Goal: Check status: Check status

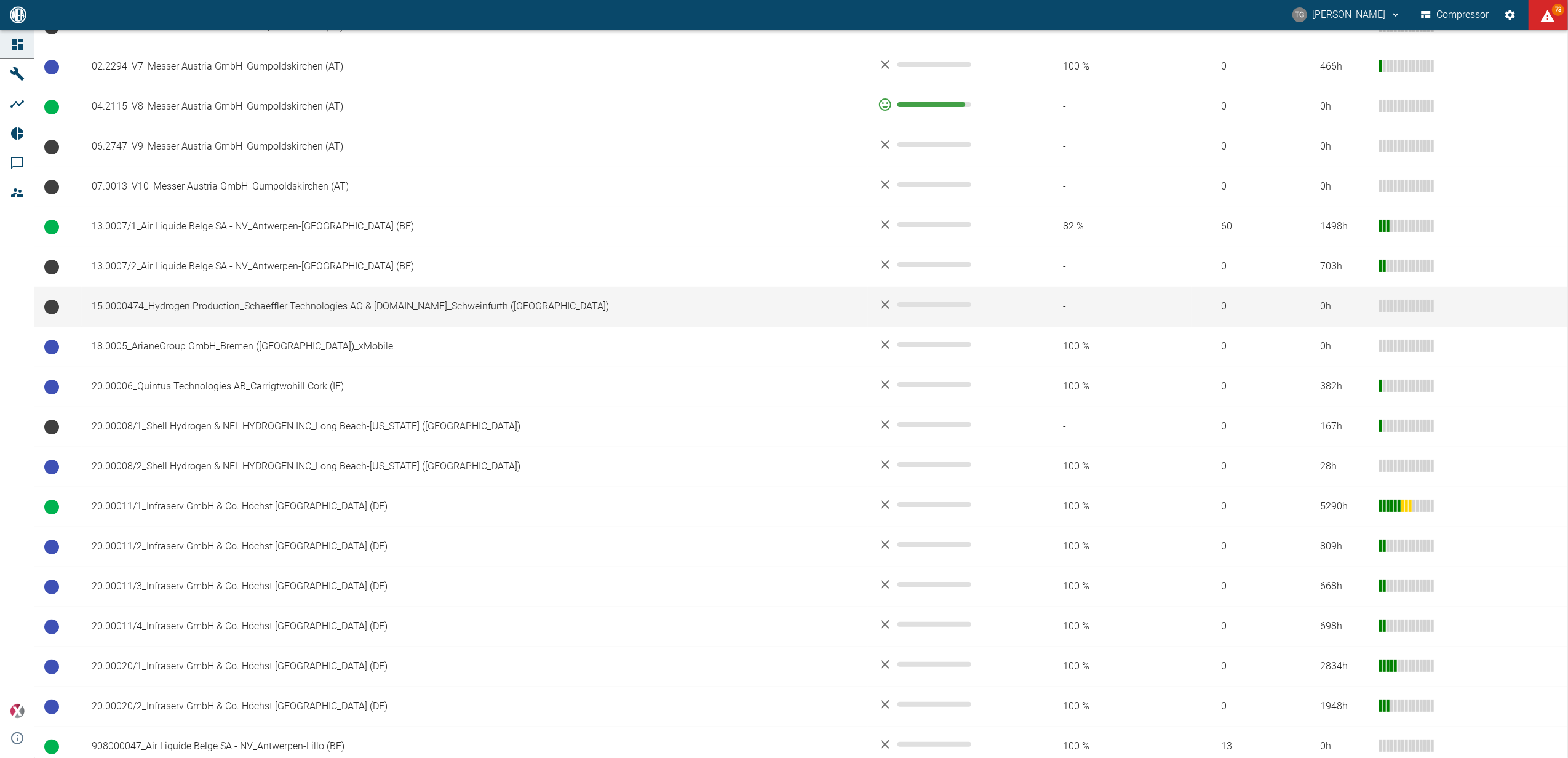
scroll to position [331, 0]
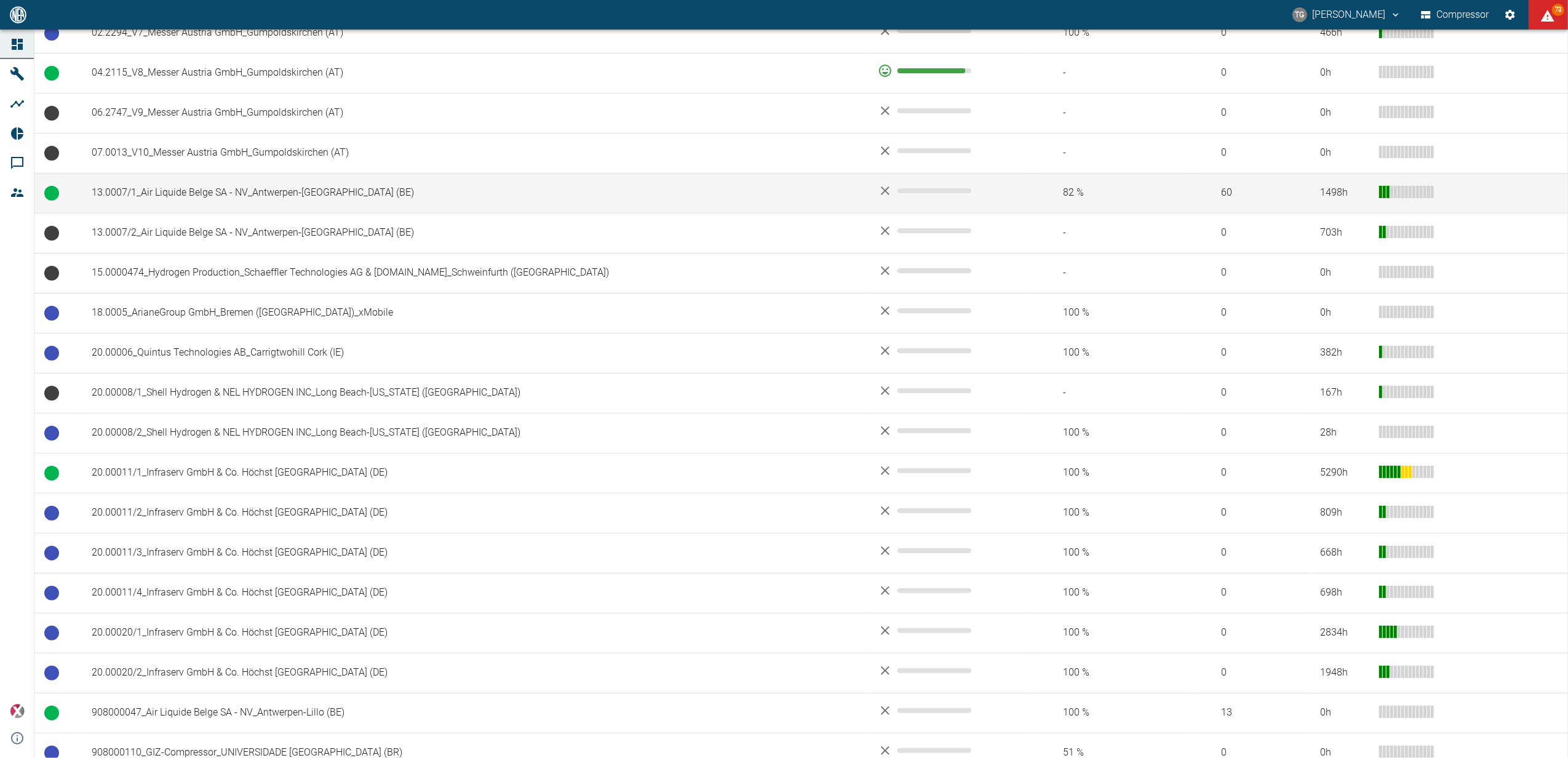
click at [145, 195] on td "13.0007/1_Air Liquide Belge SA - NV_Antwerpen-Lillo (BE)" at bounding box center [475, 193] width 786 height 40
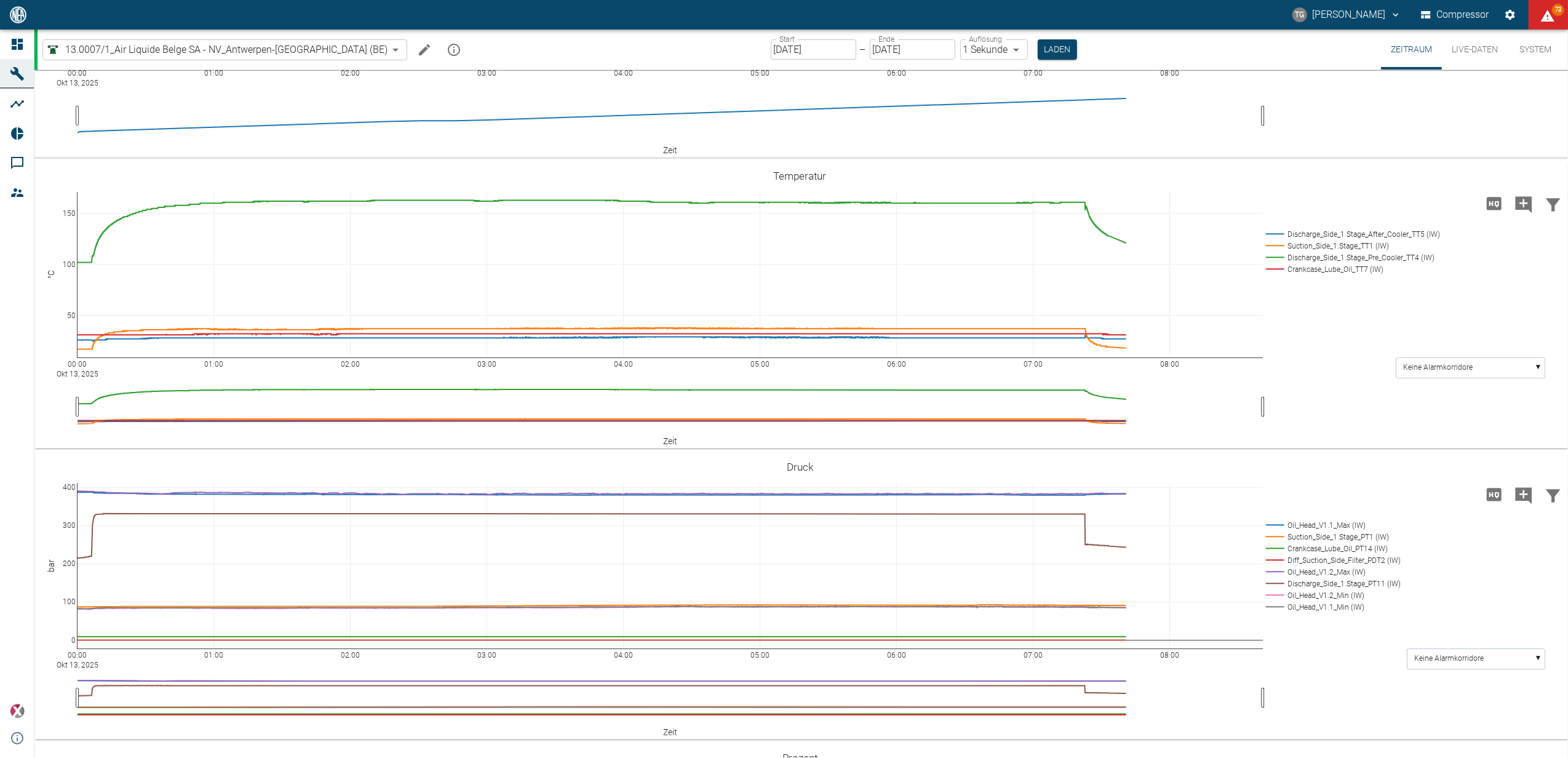
scroll to position [148, 0]
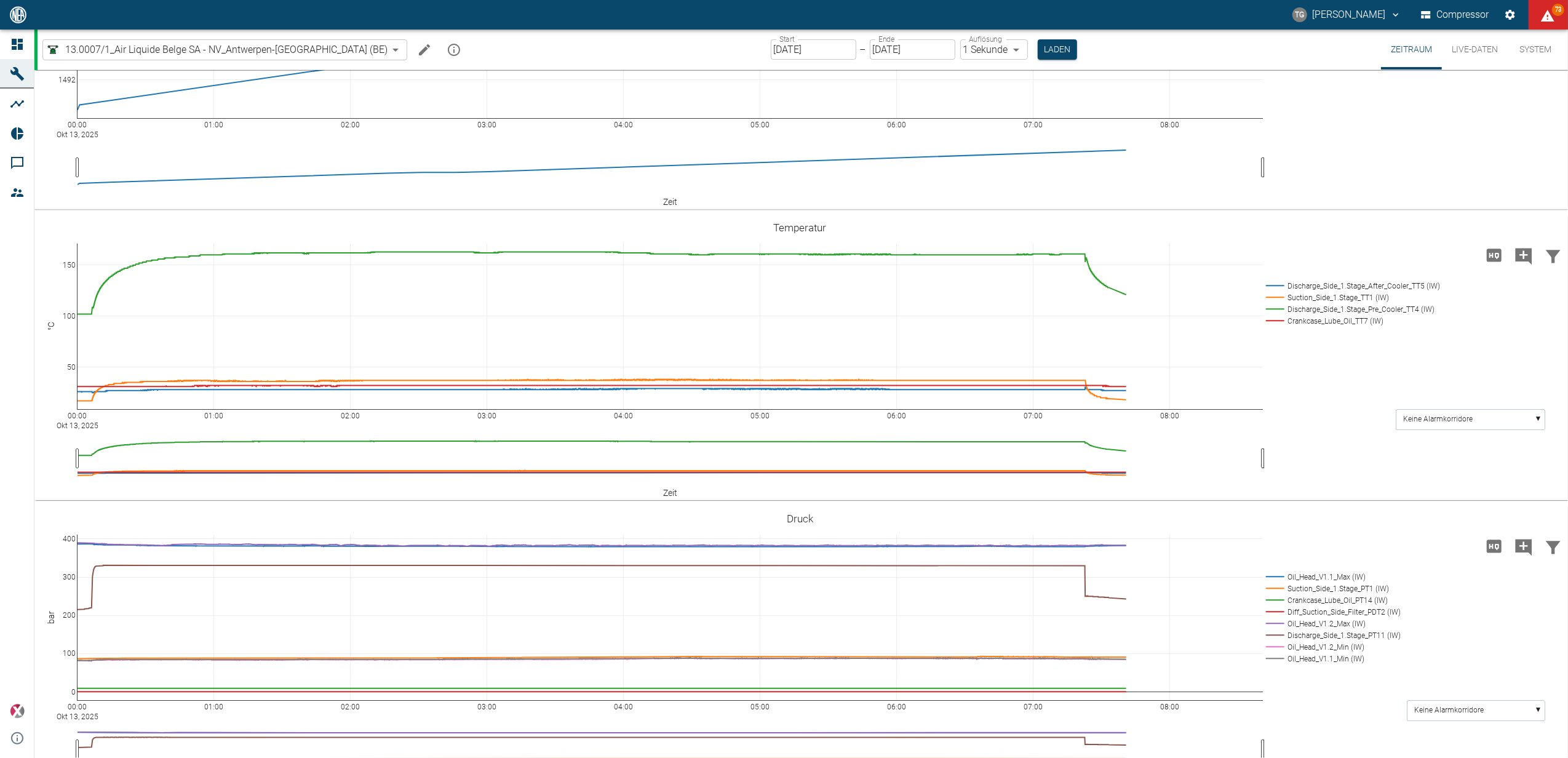
click at [788, 47] on input "[DATE]" at bounding box center [813, 49] width 85 height 20
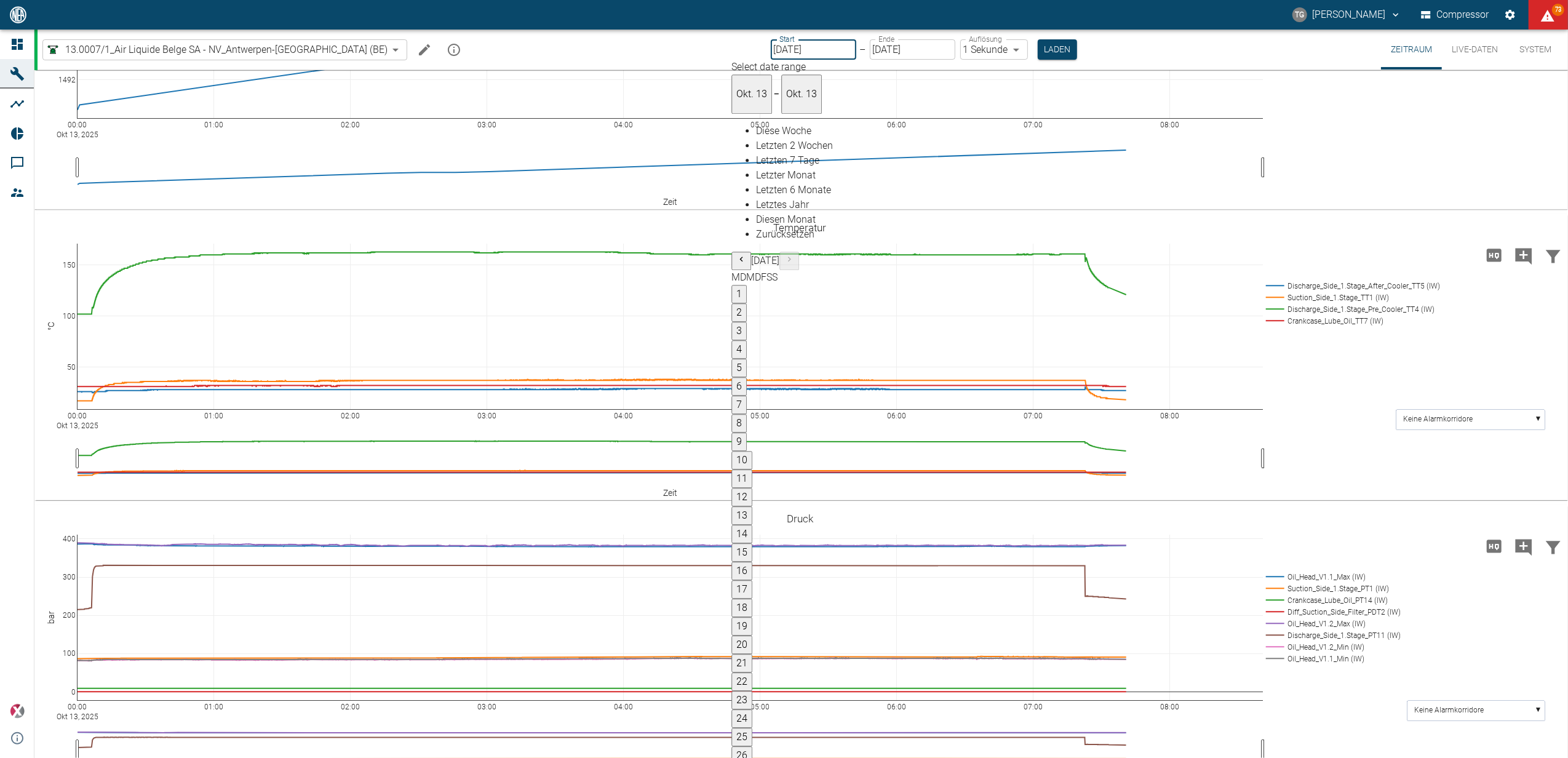
type input "01.10.2025"
type input "2min"
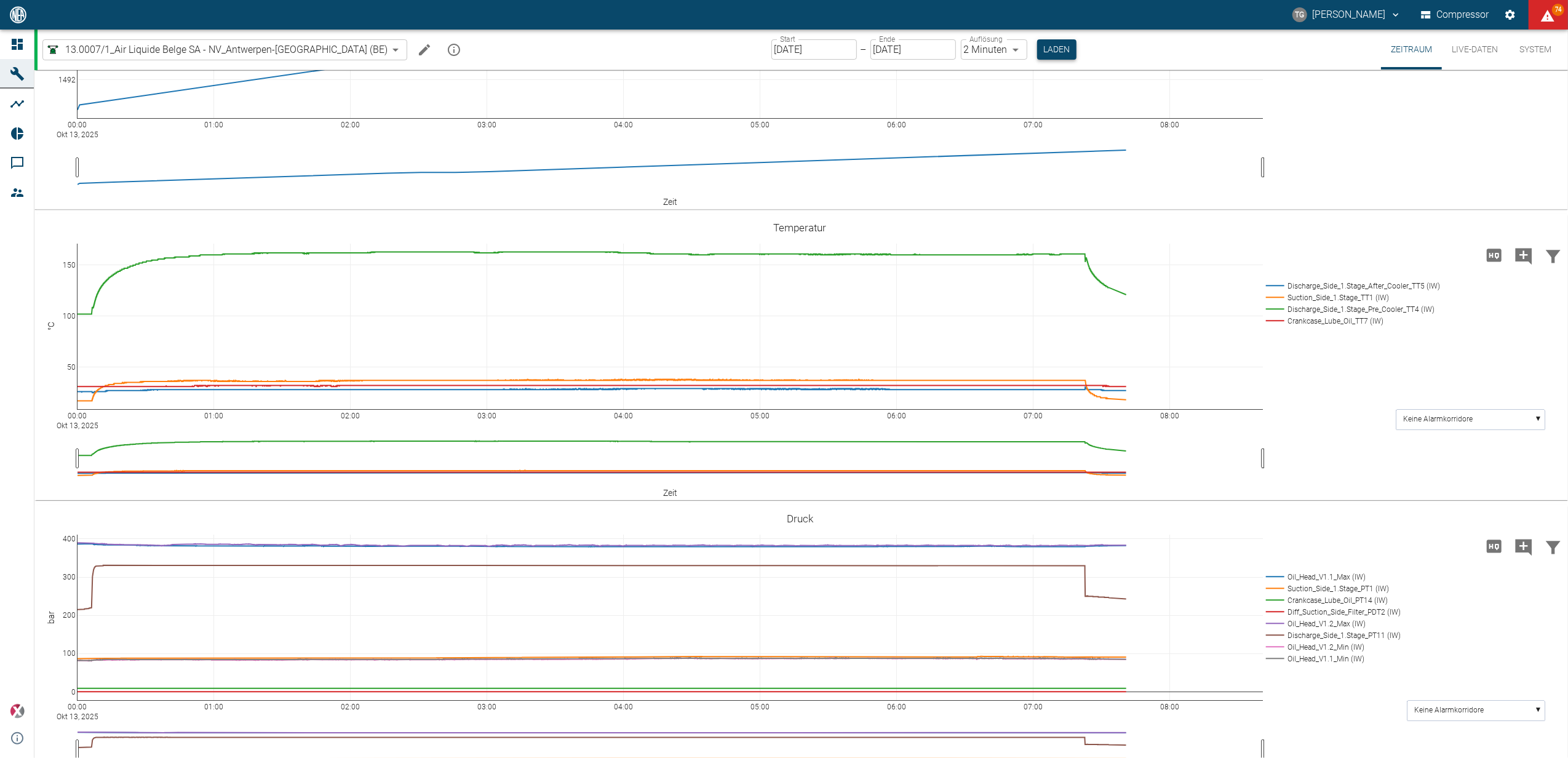
click at [1037, 50] on button "Laden" at bounding box center [1057, 49] width 40 height 20
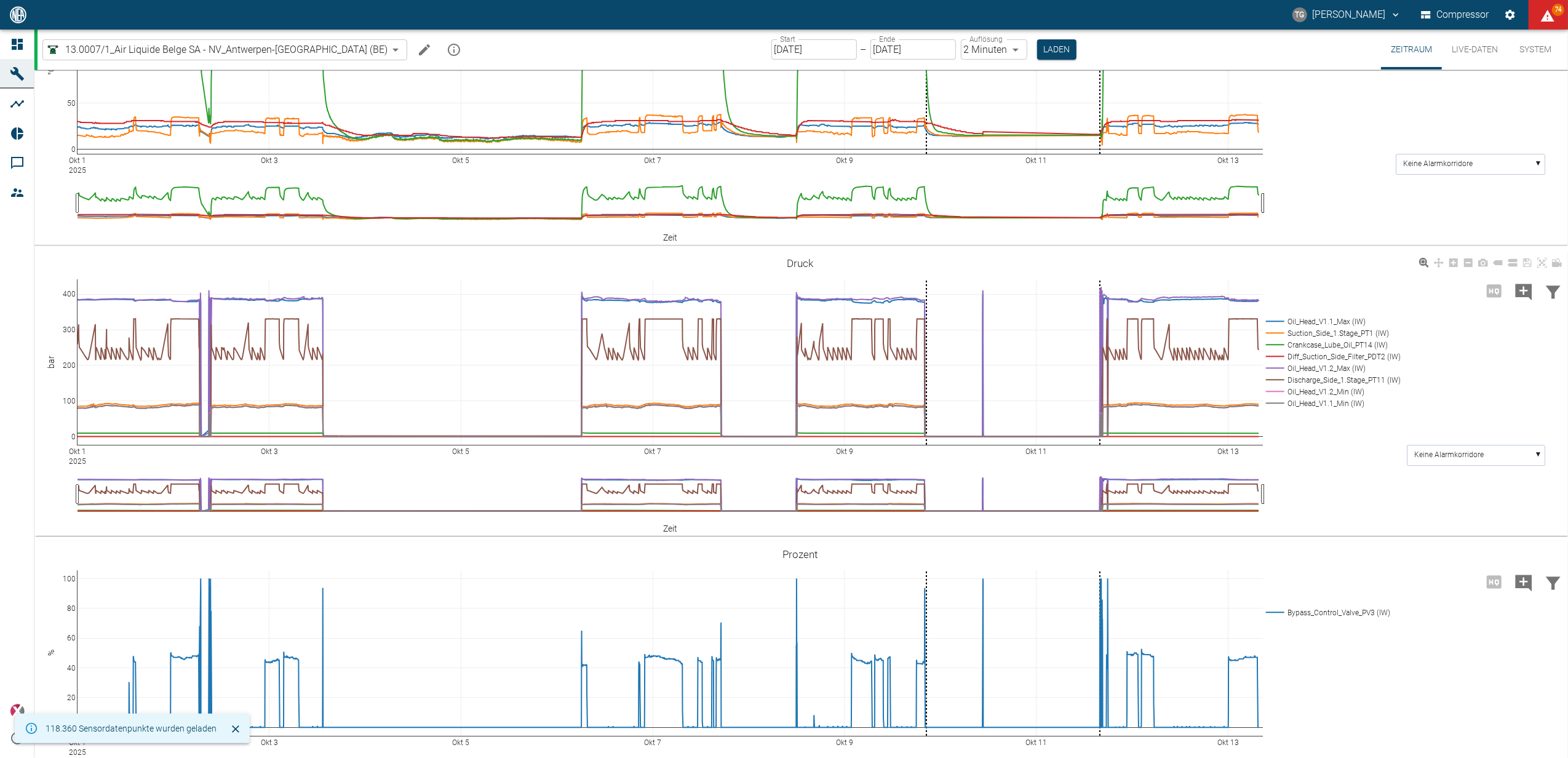
scroll to position [410, 0]
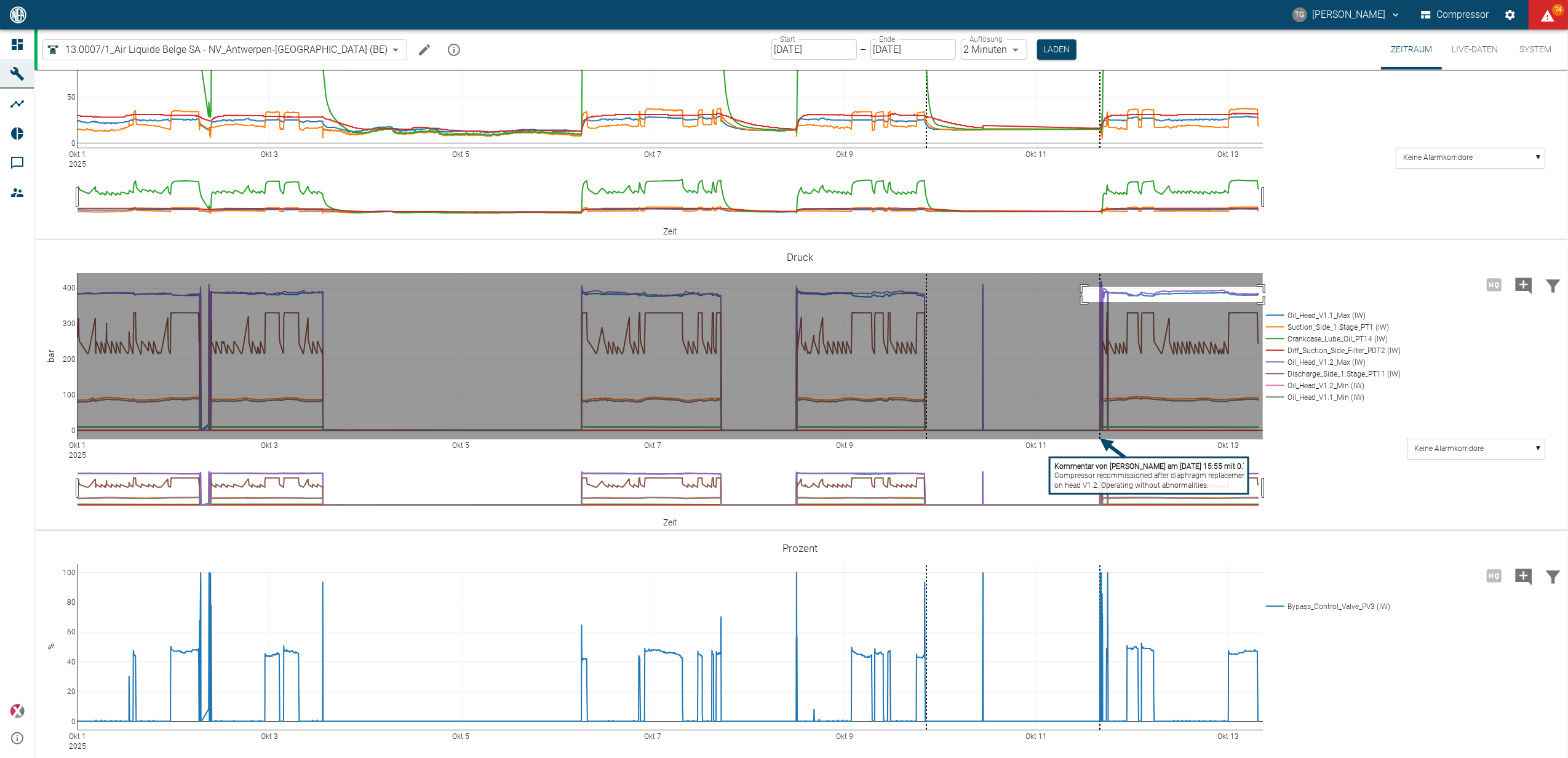
drag, startPoint x: 1083, startPoint y: 286, endPoint x: 1266, endPoint y: 301, distance: 183.6
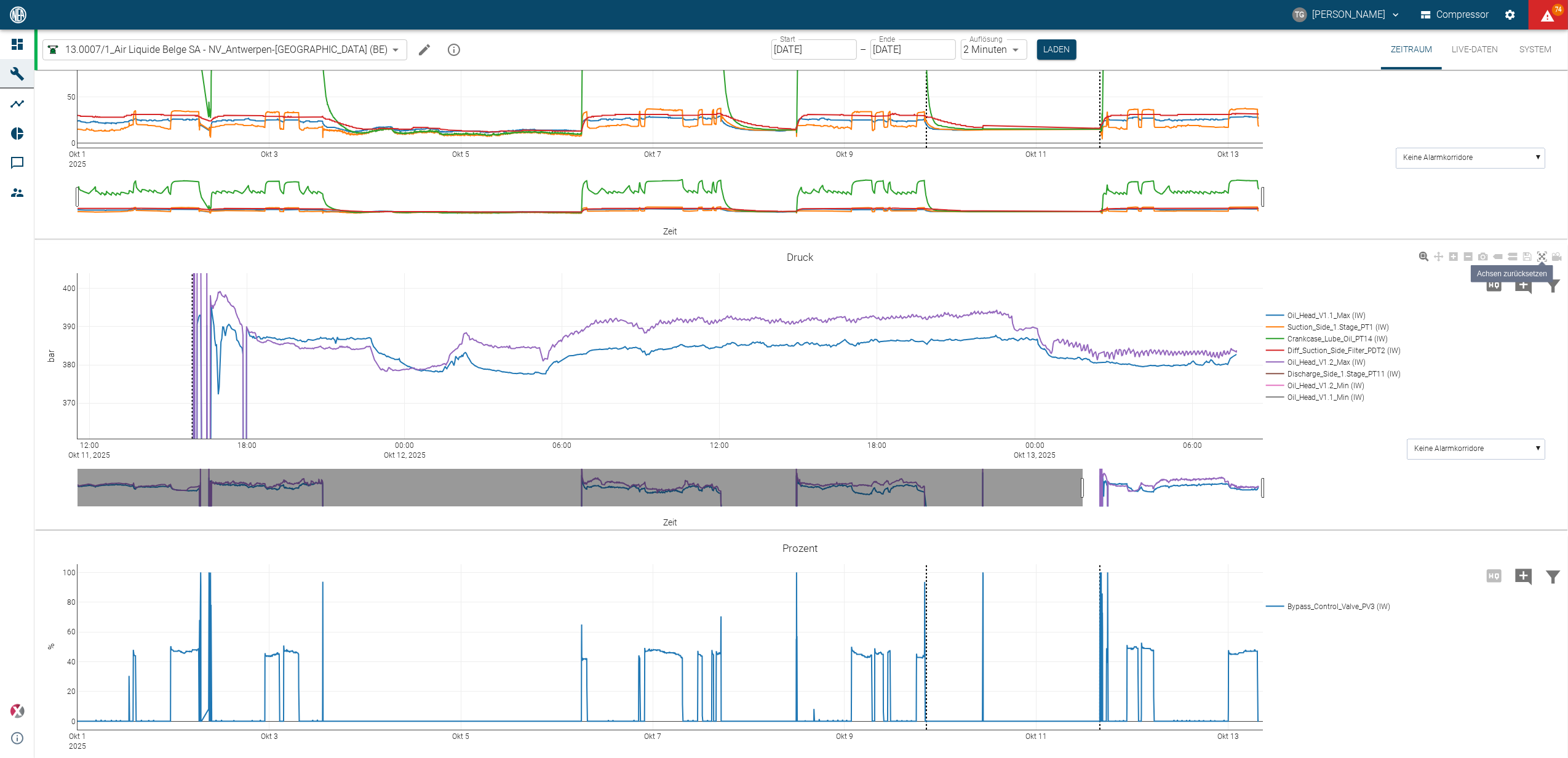
click at [1541, 252] on icon at bounding box center [1542, 256] width 10 height 10
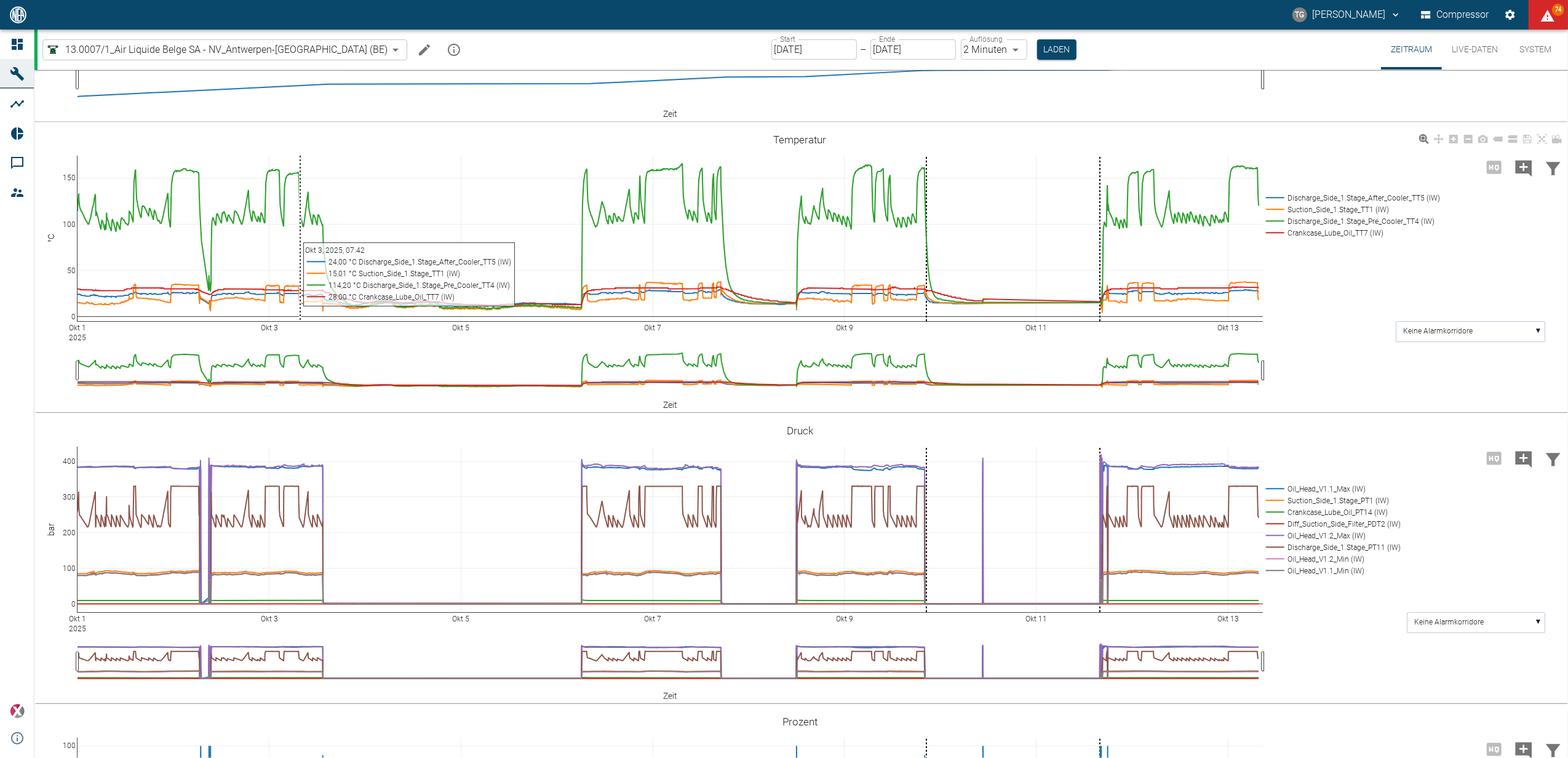
scroll to position [230, 0]
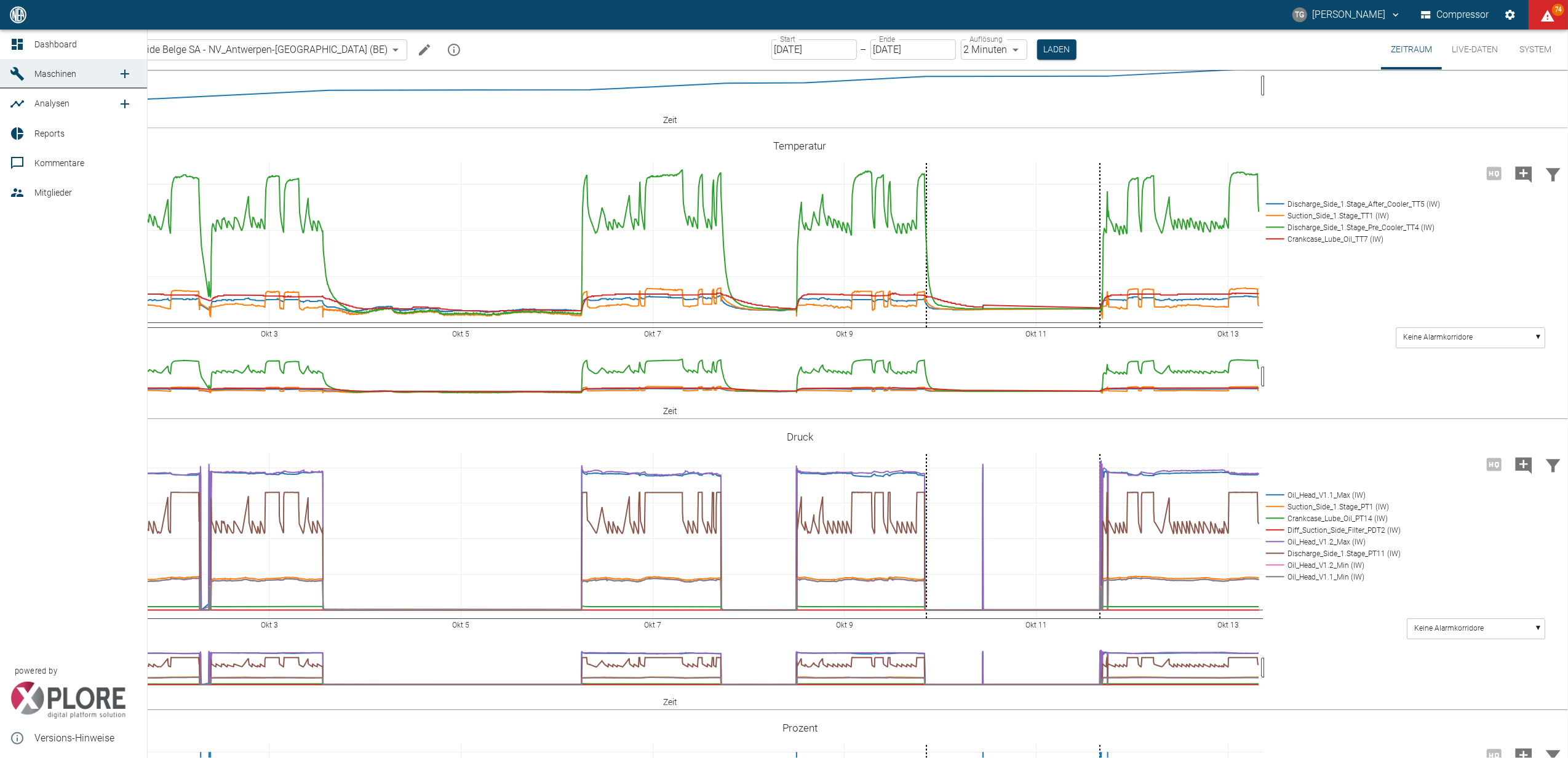
click at [17, 37] on icon at bounding box center [17, 44] width 15 height 15
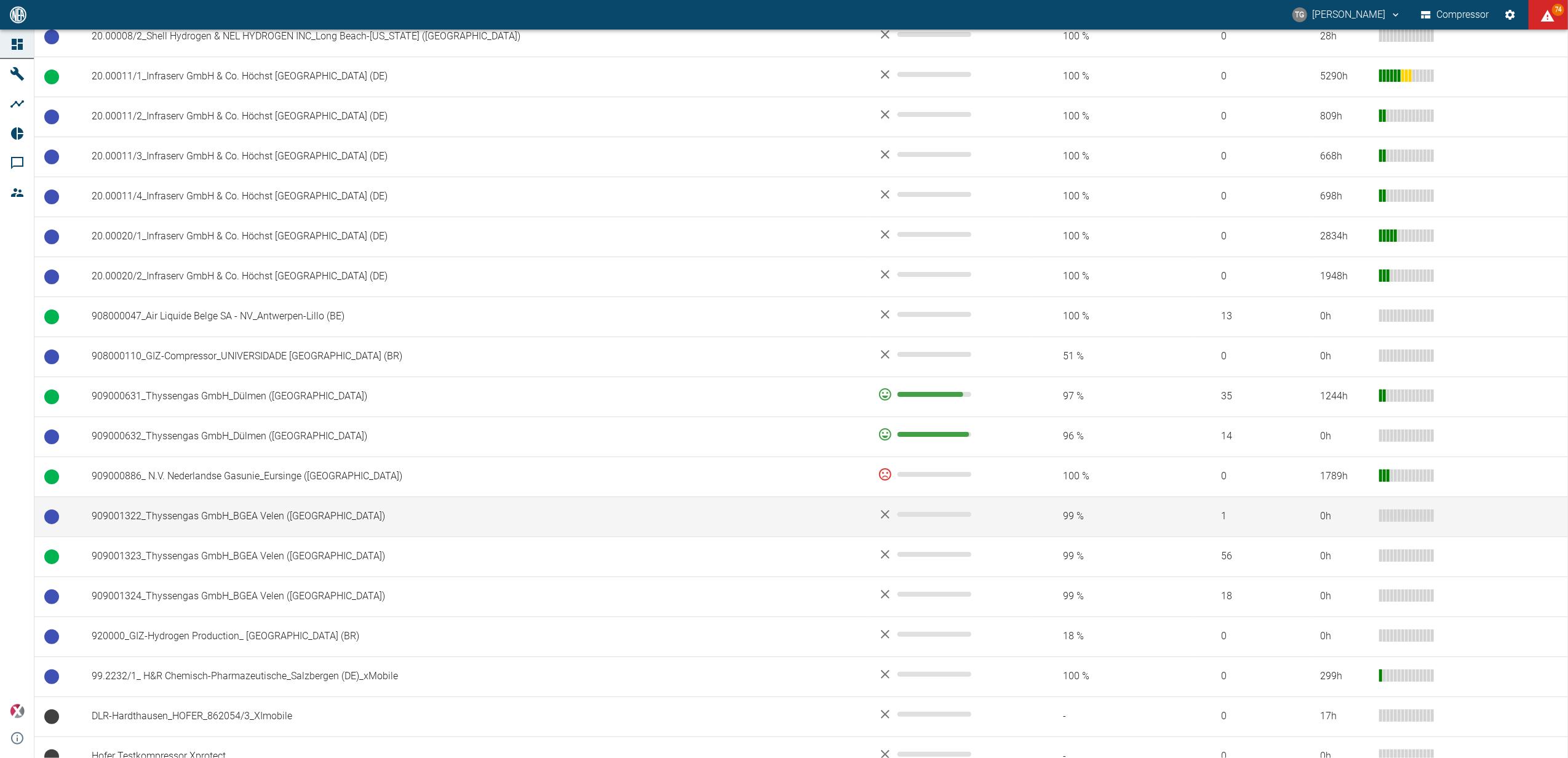
scroll to position [738, 0]
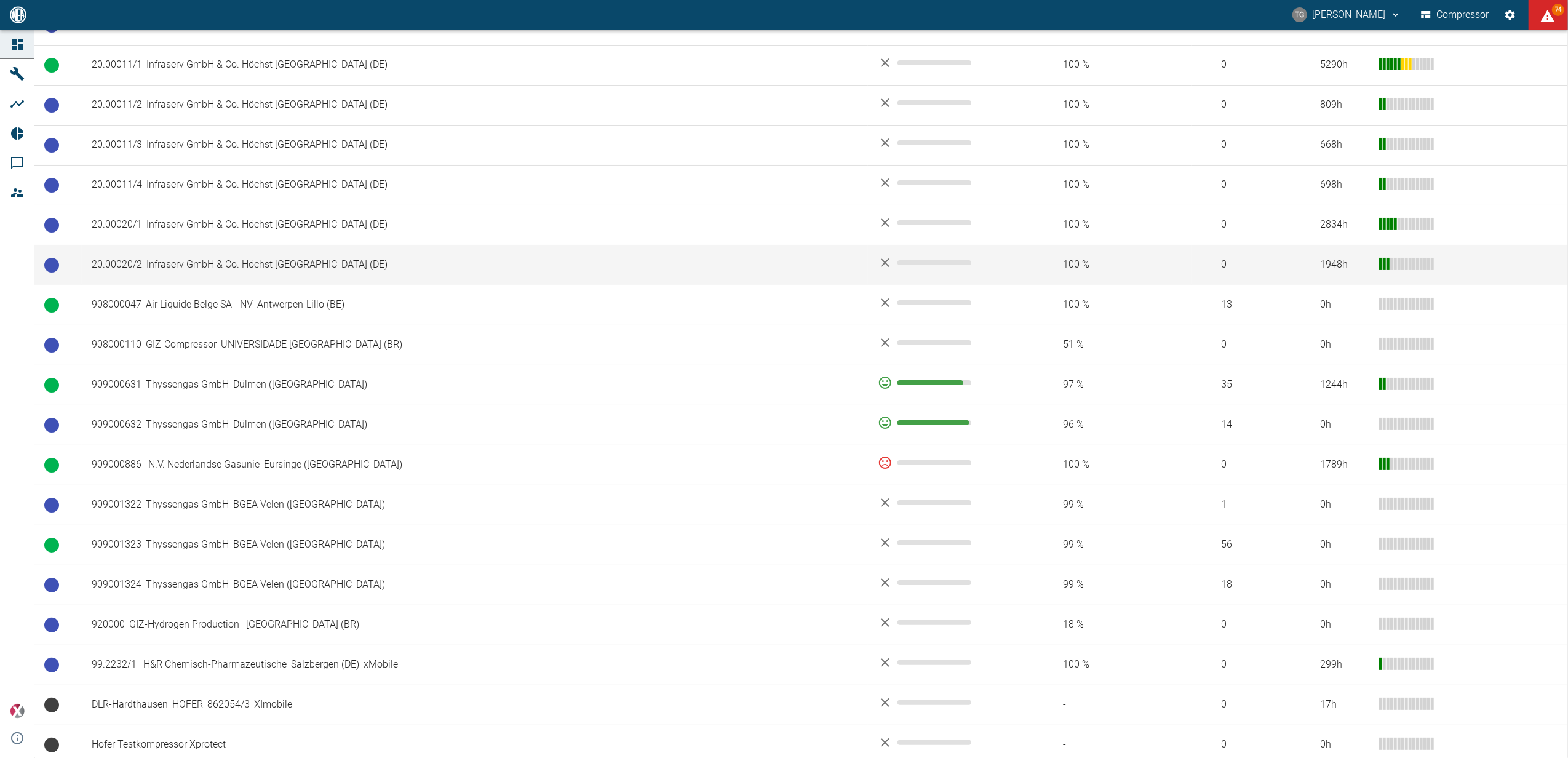
click at [211, 278] on td "20.00020/2_Infraserv GmbH & Co. Höchst KG_Frankfurt am Main (DE)" at bounding box center [475, 264] width 786 height 40
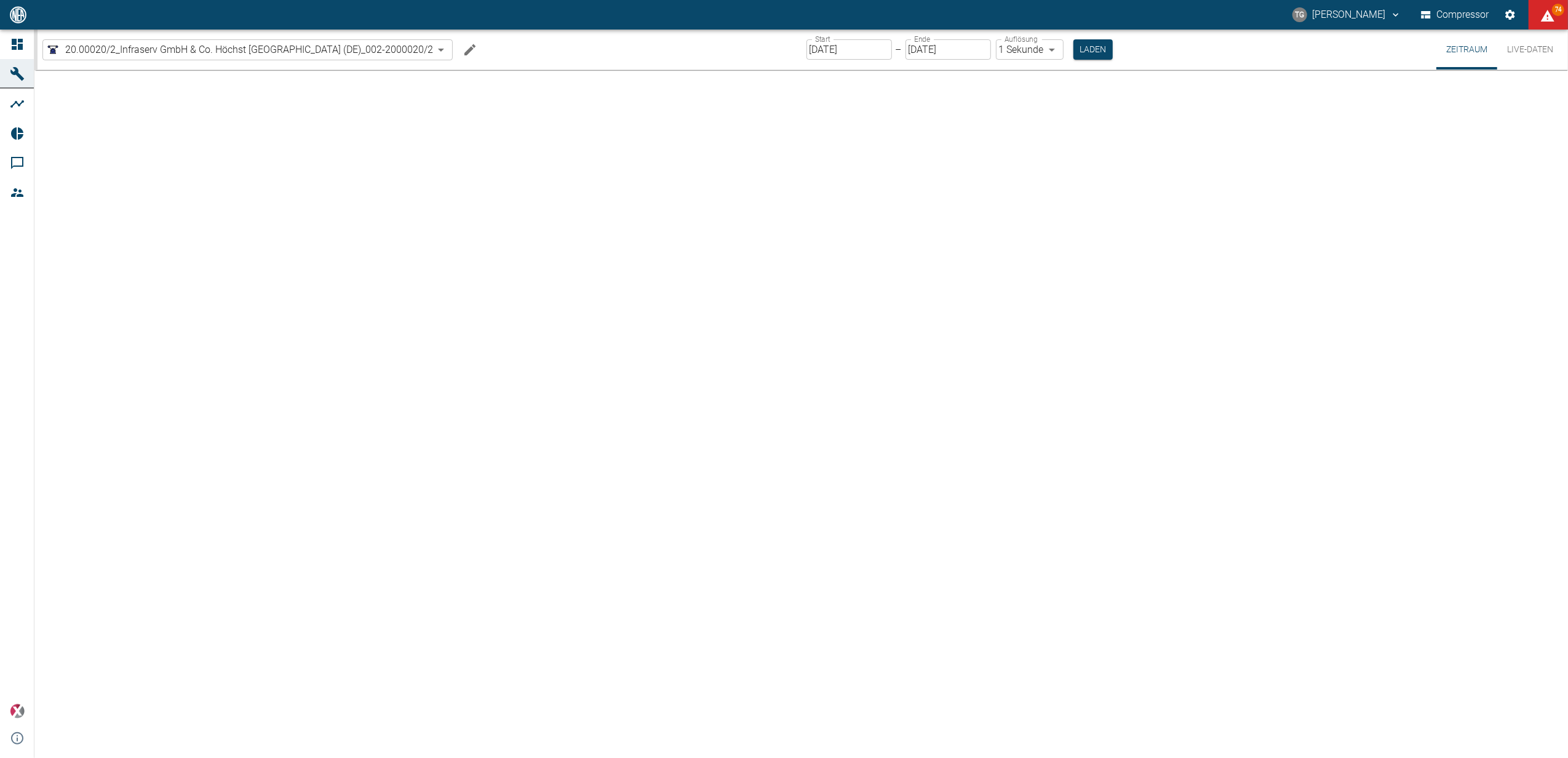
click at [225, 318] on div at bounding box center [801, 414] width 1534 height 688
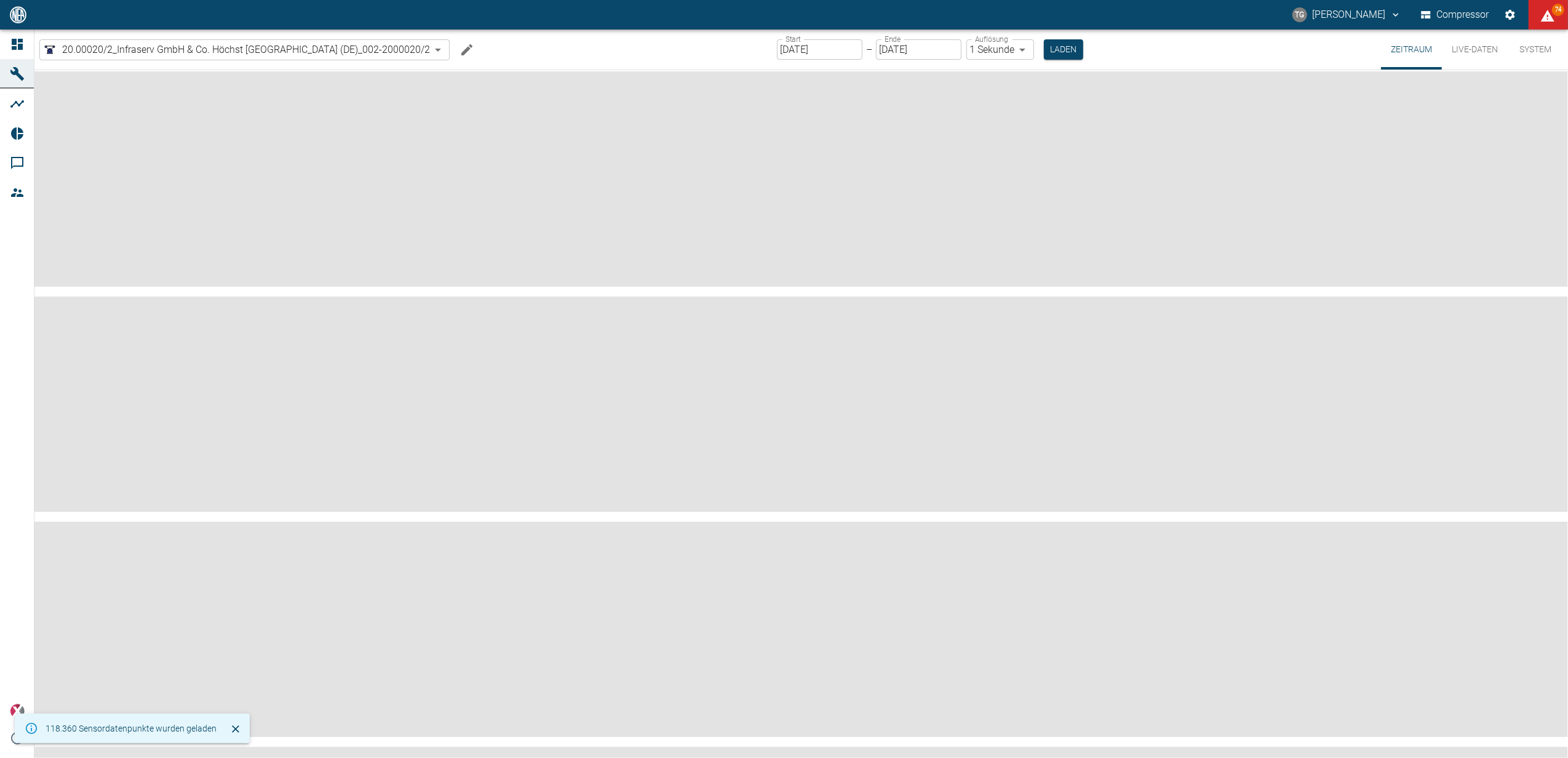
click at [10, 38] on icon at bounding box center [17, 44] width 15 height 15
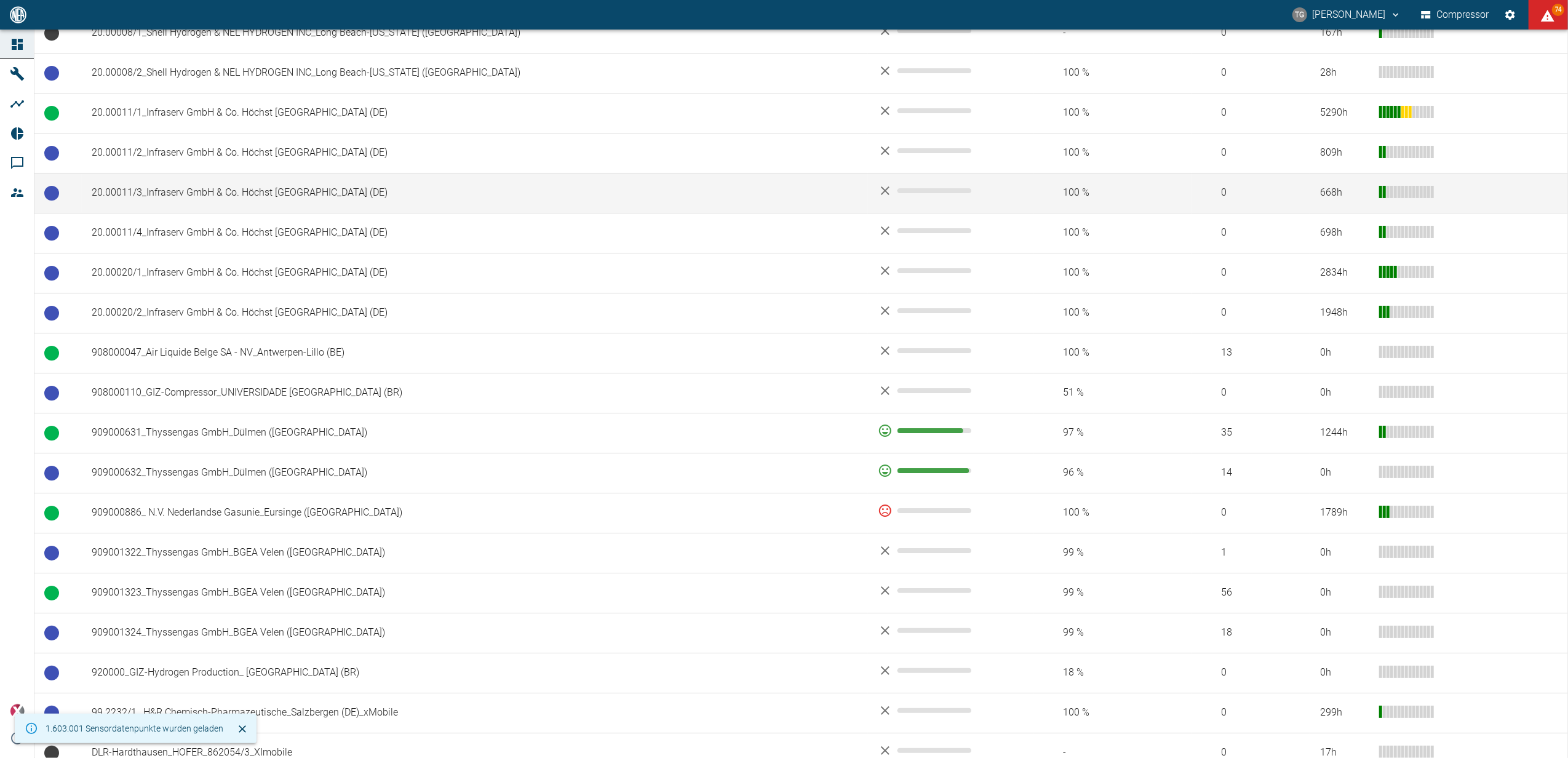
scroll to position [738, 0]
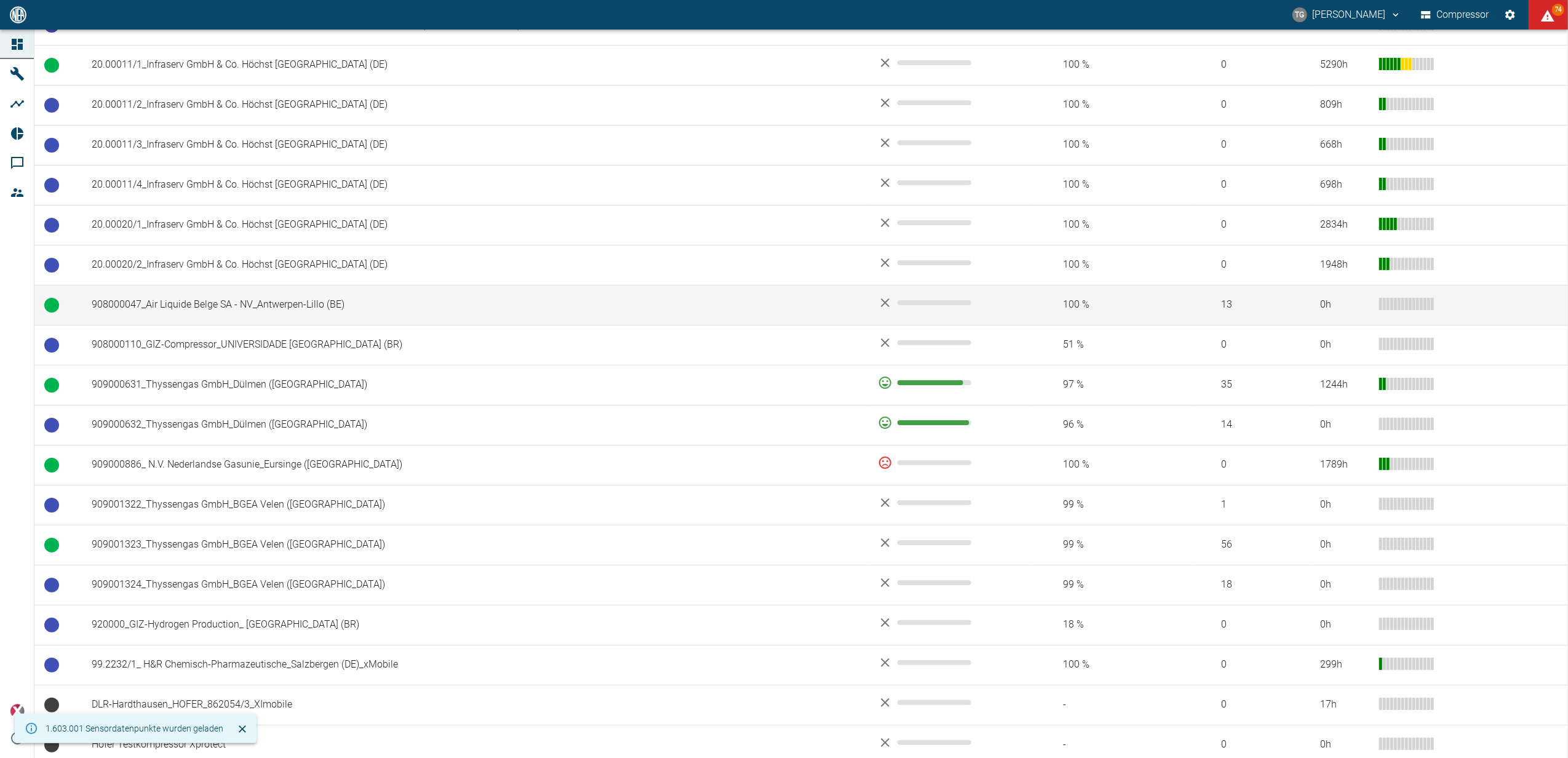
click at [150, 305] on td "908000047_Air Liquide Belge SA - NV_Antwerpen-Lillo (BE)" at bounding box center [475, 305] width 786 height 40
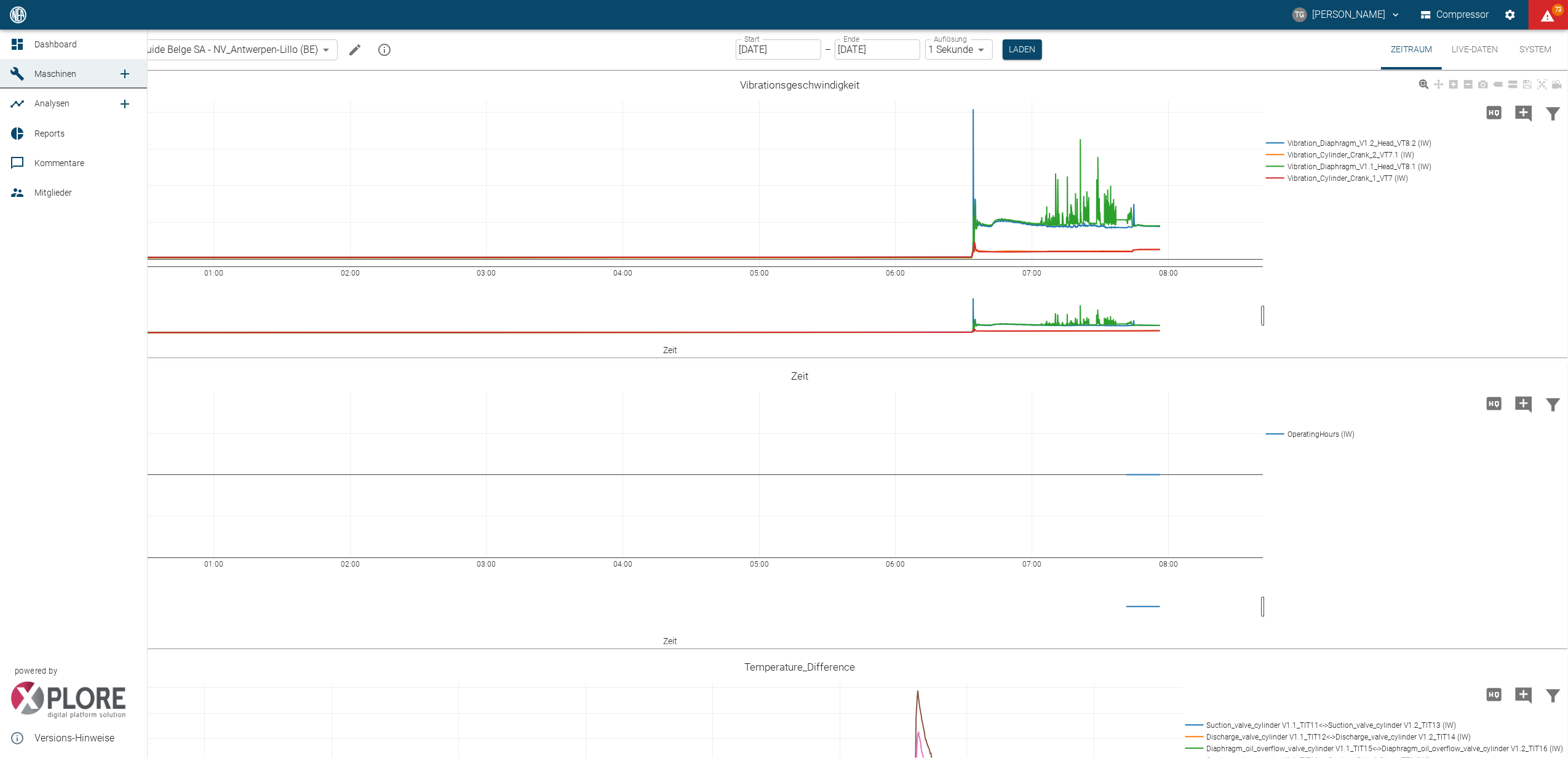
drag, startPoint x: 11, startPoint y: 38, endPoint x: 215, endPoint y: 293, distance: 326.6
click at [11, 38] on icon at bounding box center [17, 44] width 15 height 15
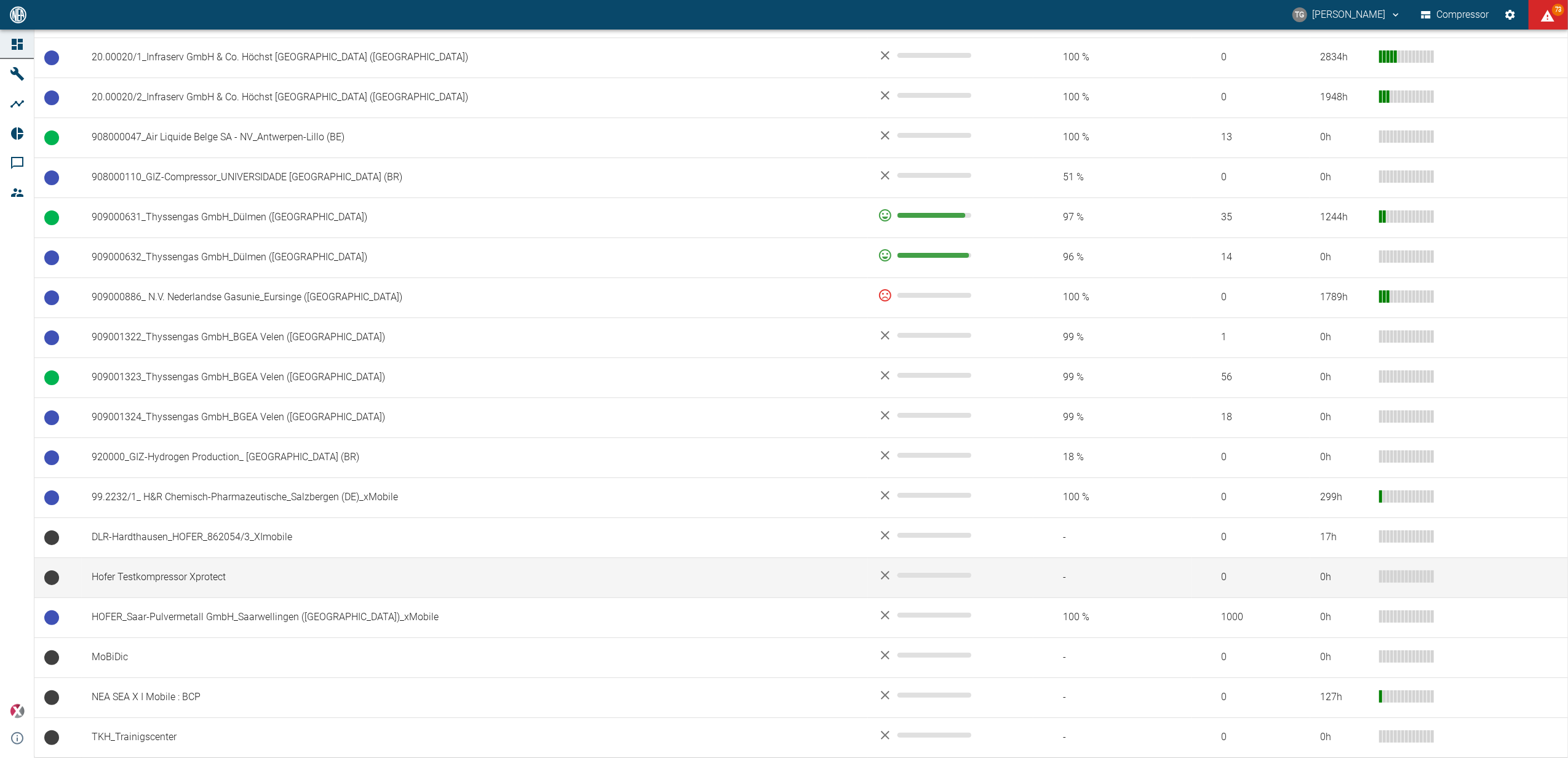
scroll to position [913, 0]
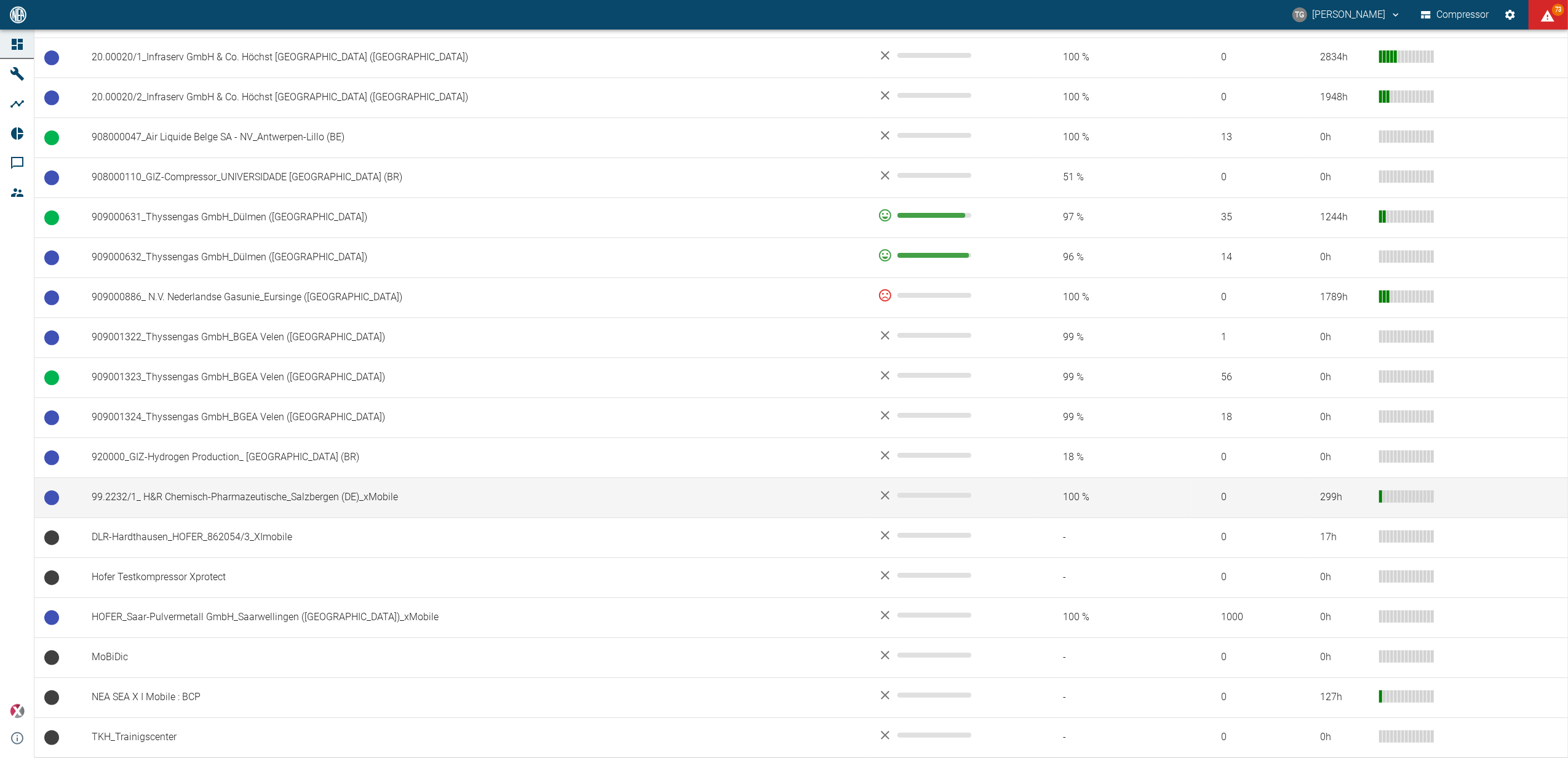
click at [224, 498] on td "99.2232/1_ H&R Chemisch-Pharmazeutische_Salzbergen (DE)_xMobile" at bounding box center [475, 497] width 786 height 40
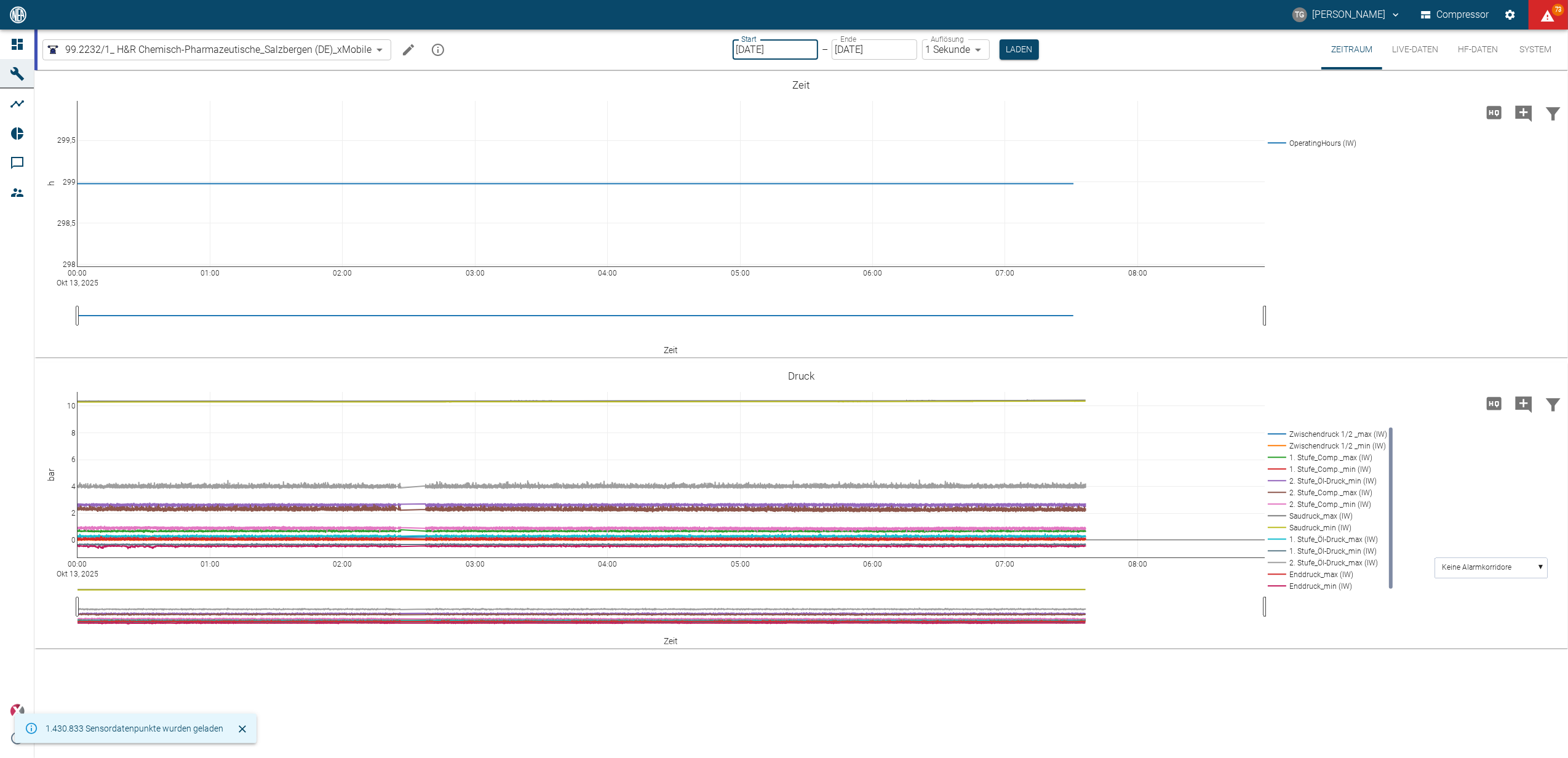
click at [742, 50] on input "[DATE]" at bounding box center [775, 49] width 85 height 20
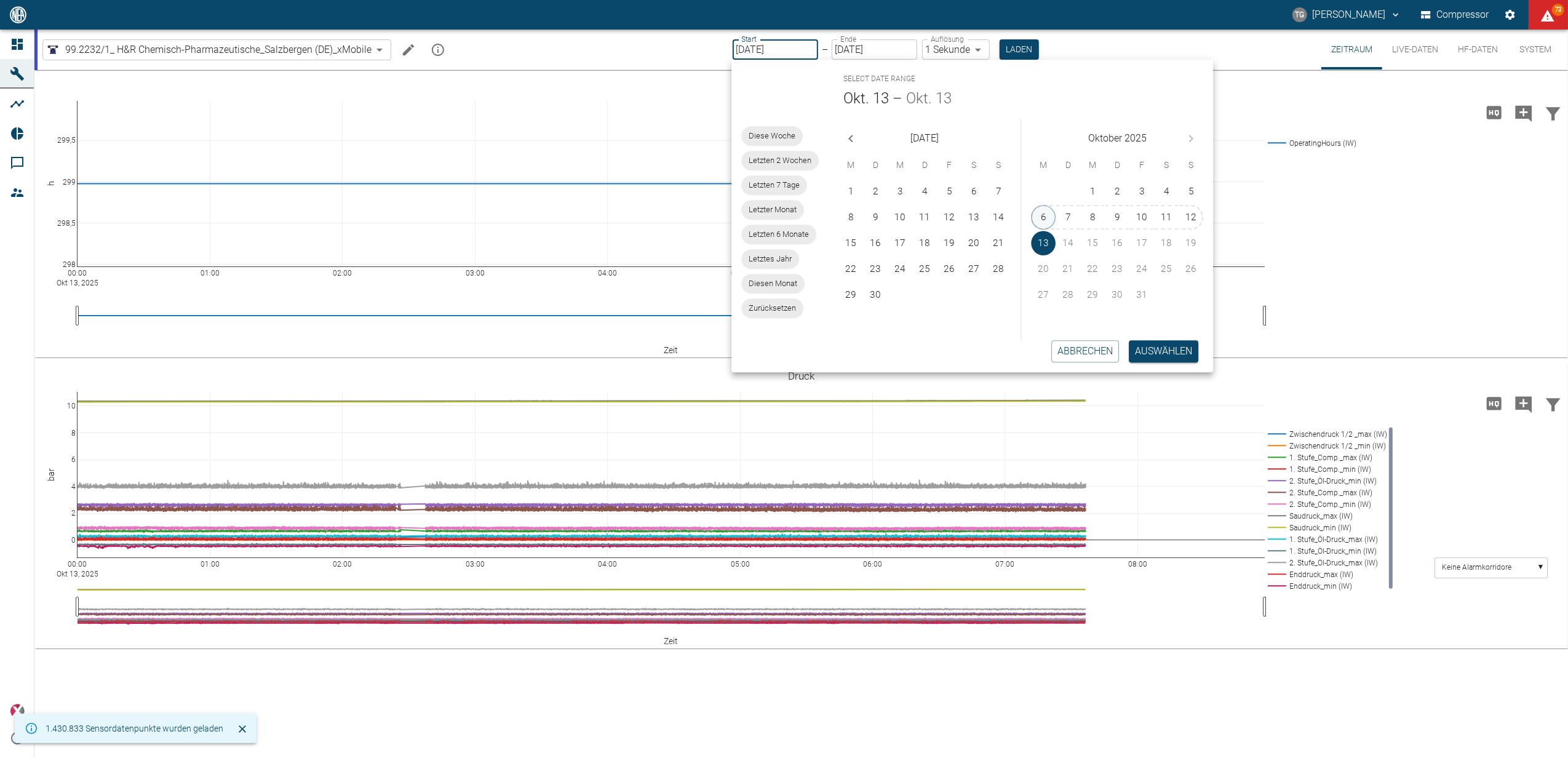
click at [1046, 215] on button "6" at bounding box center [1044, 217] width 25 height 25
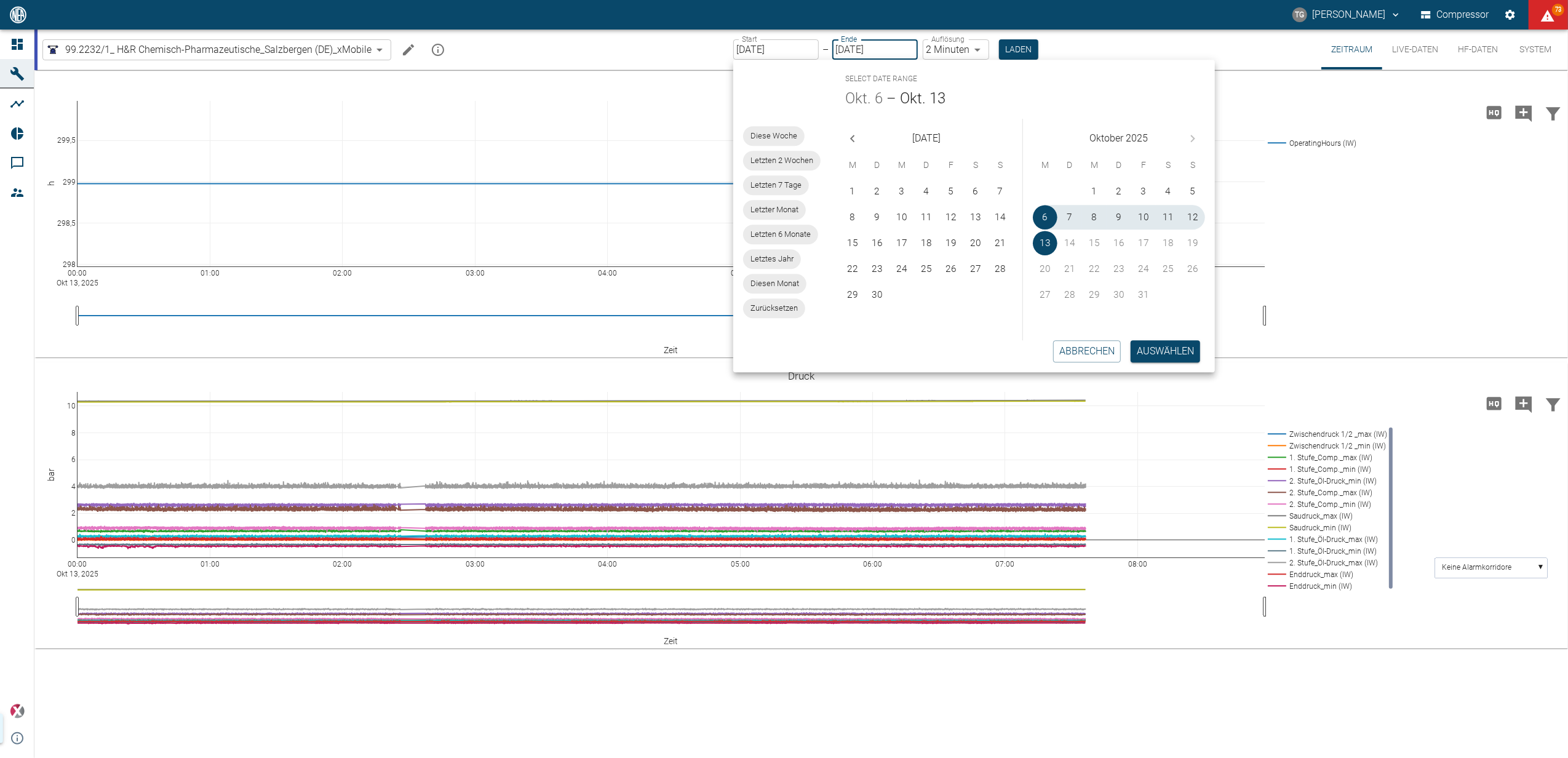
type input "[DATE]"
type input "2min"
click at [1157, 355] on button "Auswählen" at bounding box center [1165, 351] width 70 height 22
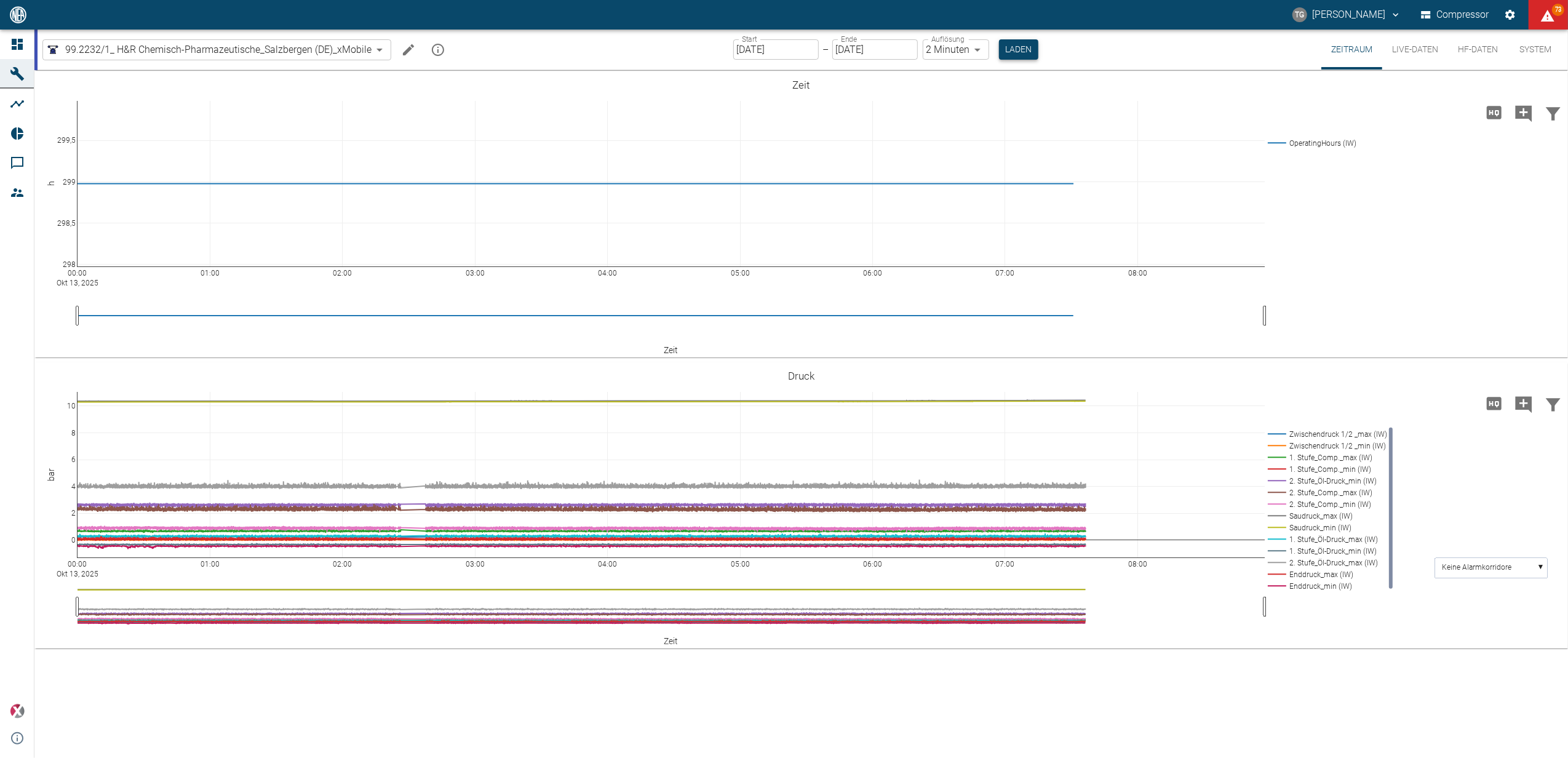
click at [1011, 51] on button "Laden" at bounding box center [1018, 49] width 40 height 20
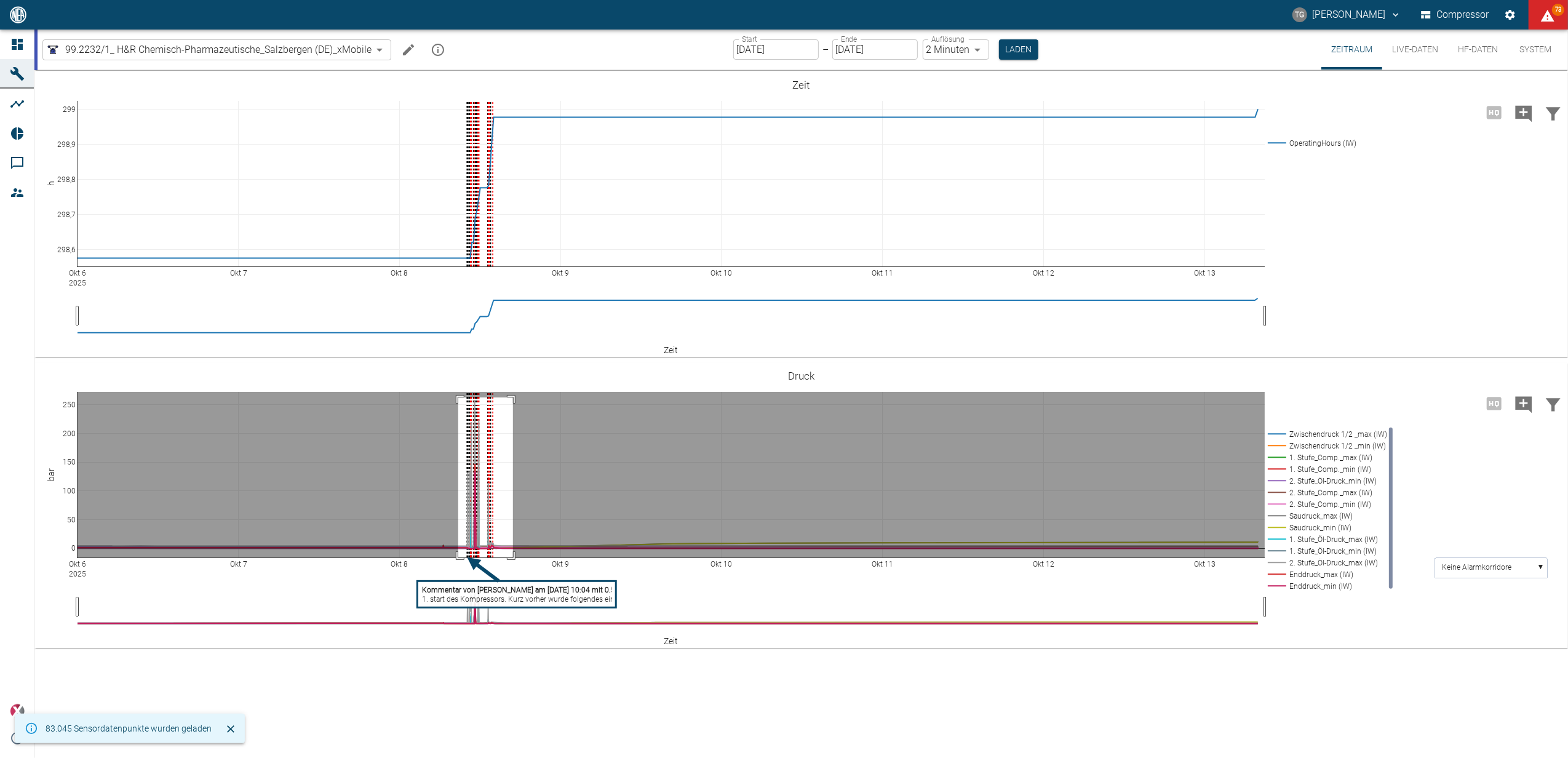
drag, startPoint x: 458, startPoint y: 398, endPoint x: 513, endPoint y: 591, distance: 200.7
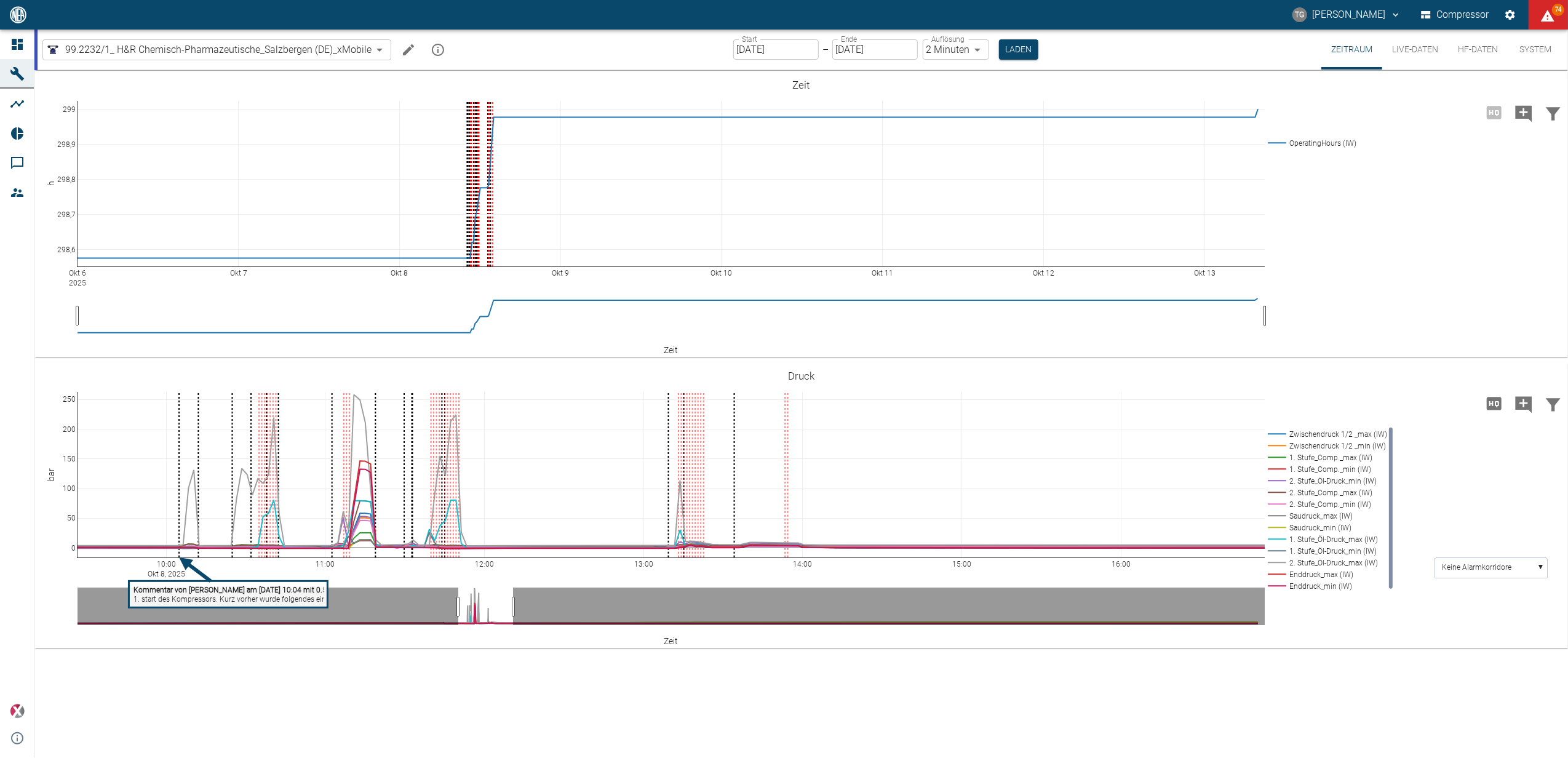
drag, startPoint x: 82, startPoint y: 563, endPoint x: -4, endPoint y: 547, distance: 87.5
click at [0, 547] on html "TG Thomas Gregoir Compressor 74 Dashboard Maschinen Analysen Reports Kommentare…" at bounding box center [784, 379] width 1568 height 758
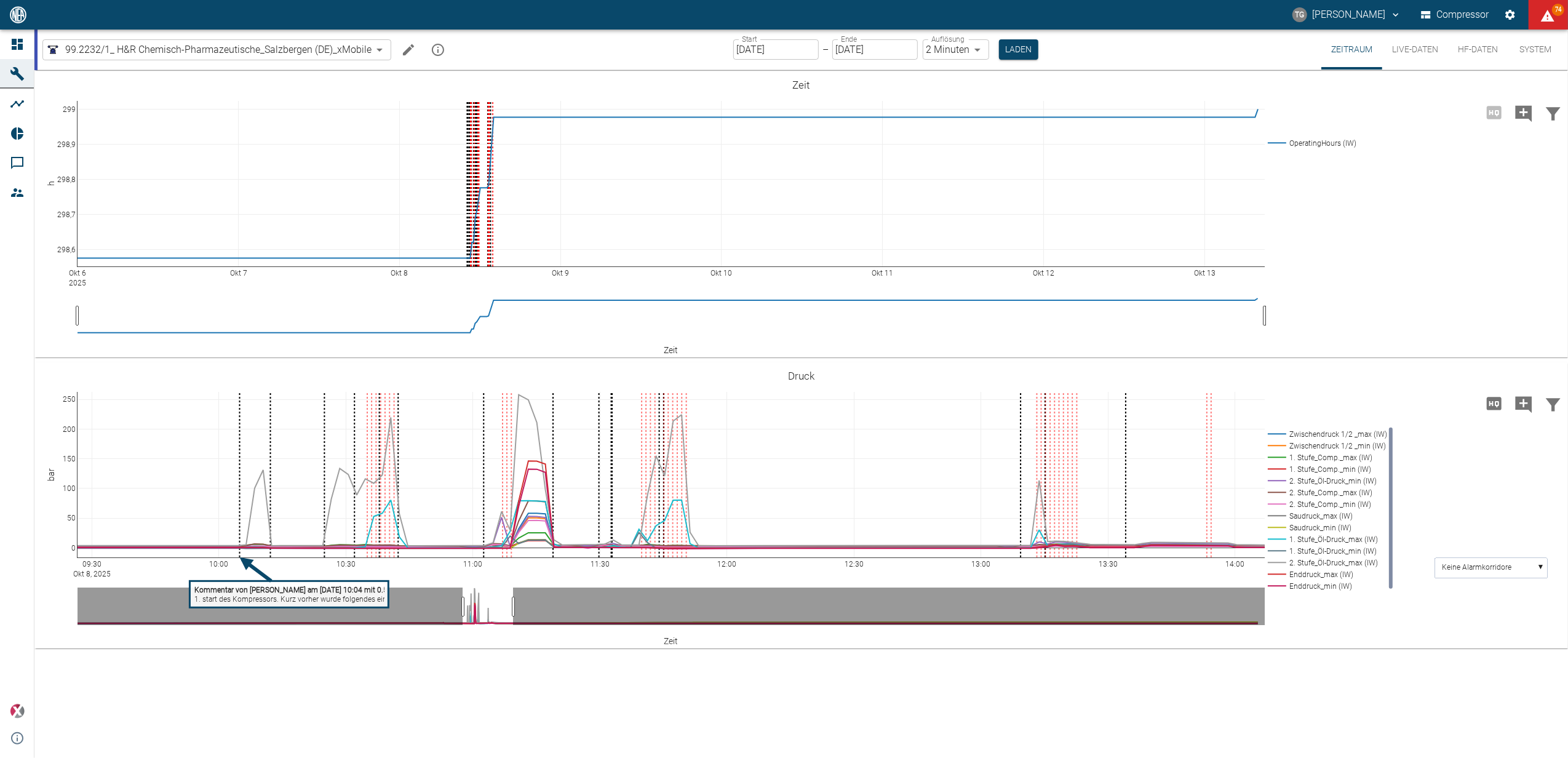
drag, startPoint x: 1255, startPoint y: 564, endPoint x: 1497, endPoint y: 569, distance: 242.1
